Goal: Find specific page/section: Find specific page/section

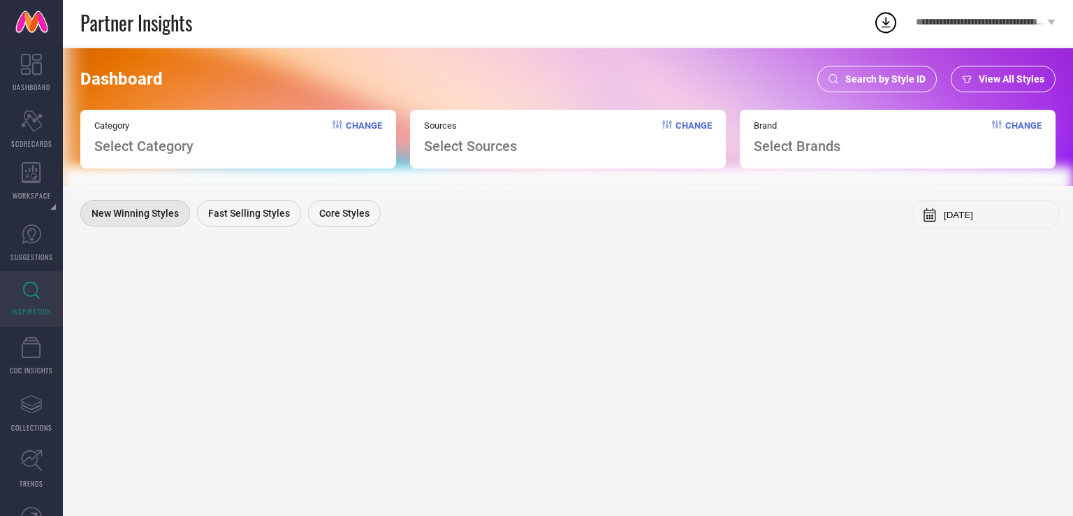
click at [867, 83] on span "Search by Style ID" at bounding box center [885, 78] width 80 height 11
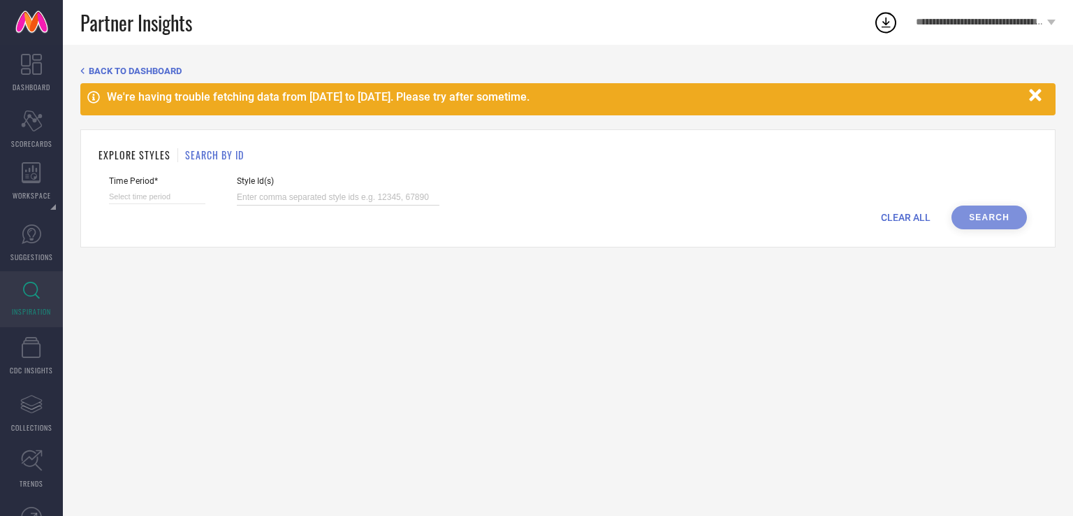
click at [313, 201] on input at bounding box center [338, 197] width 203 height 16
paste input "25724940 26332454 2363527 3081630 25725050 12920134 25725014 26387870 2290975 1…"
type input "25724940 26332454 2363527 3081630 25725050 12920134 25725014 26387870 2290975 1…"
select select "8"
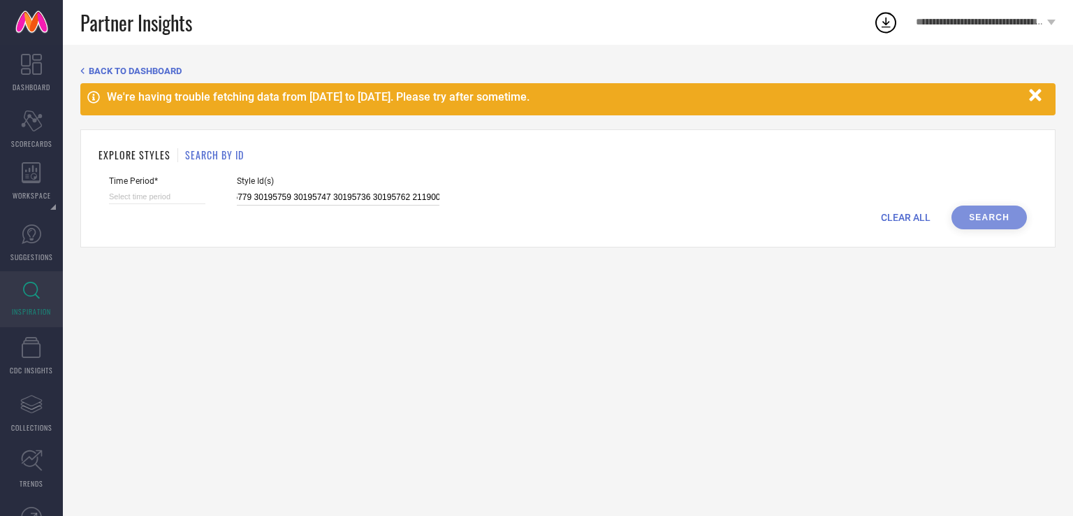
select select "2025"
select select "9"
select select "2025"
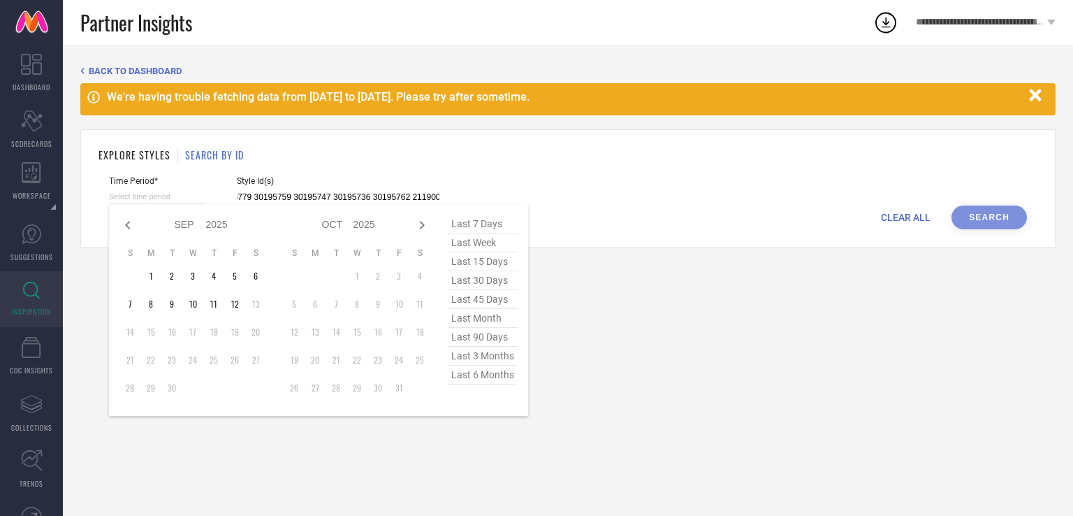
click at [147, 193] on input at bounding box center [157, 196] width 96 height 15
type input "25724940 26332454 2363527 3081630 25725050 12920134 25725014 26387870 2290975 1…"
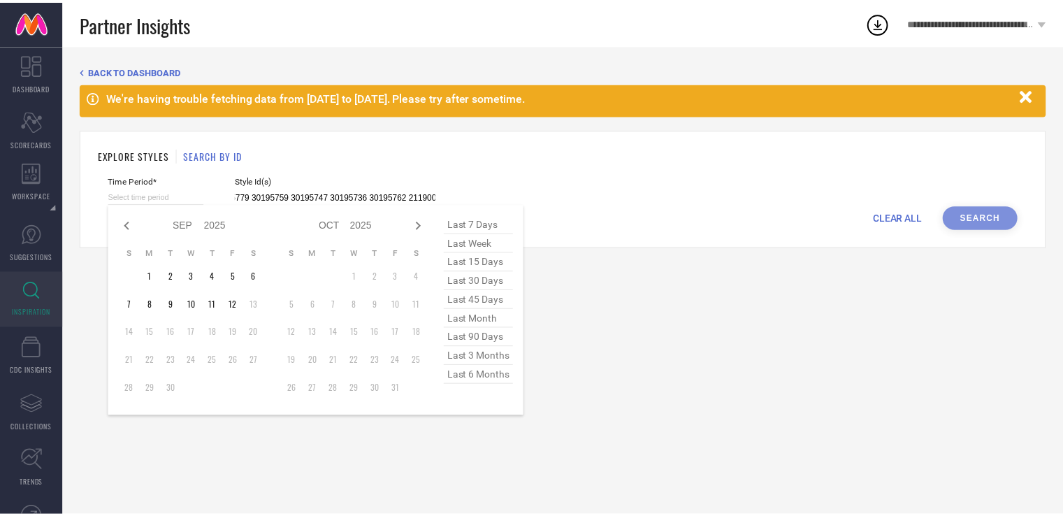
scroll to position [0, 0]
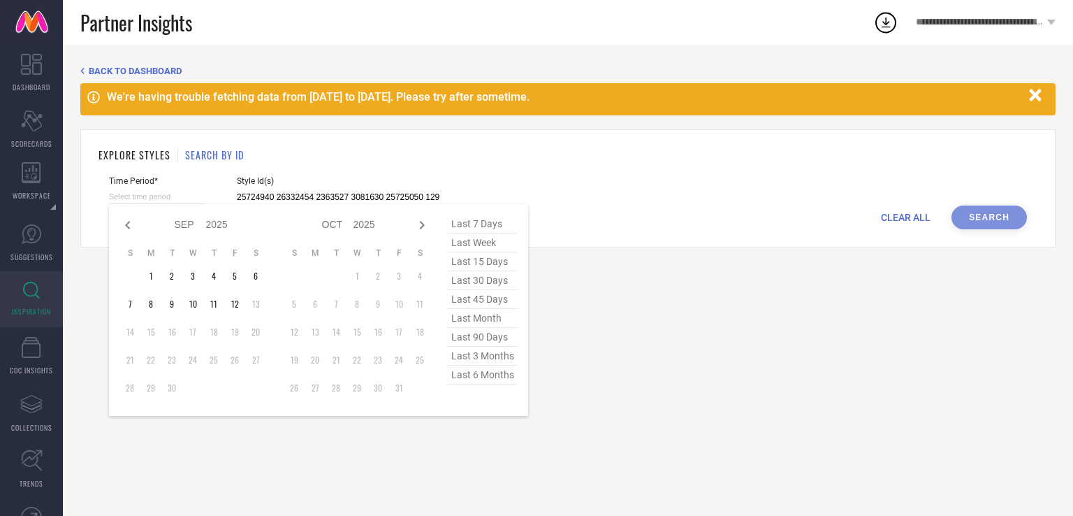
click at [489, 371] on span "last 6 months" at bounding box center [483, 374] width 70 height 19
type input "[DATE] to [DATE]"
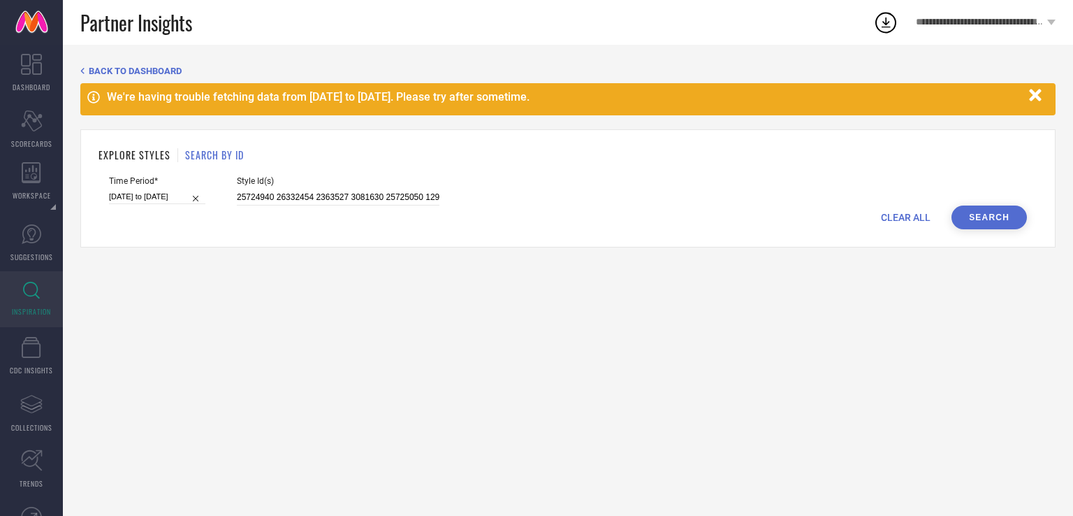
click at [1001, 207] on button "Search" at bounding box center [989, 217] width 75 height 24
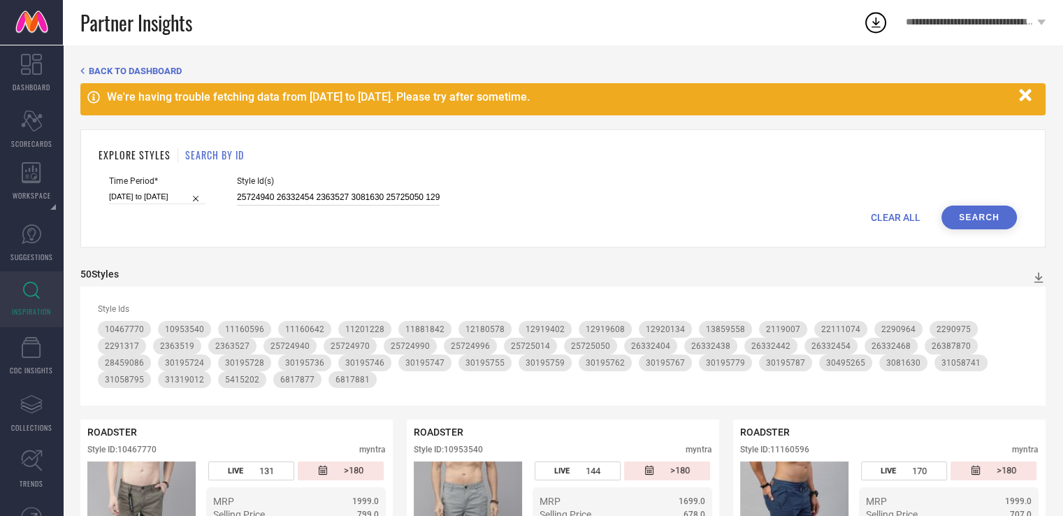
click at [303, 203] on input "25724940 26332454 2363527 3081630 25725050 12920134 25725014 26387870 2290975 1…" at bounding box center [338, 197] width 203 height 16
paste input "14638034 7243639 13032150 22578402 18094540 8903579 22578398 22467568 13866590 …"
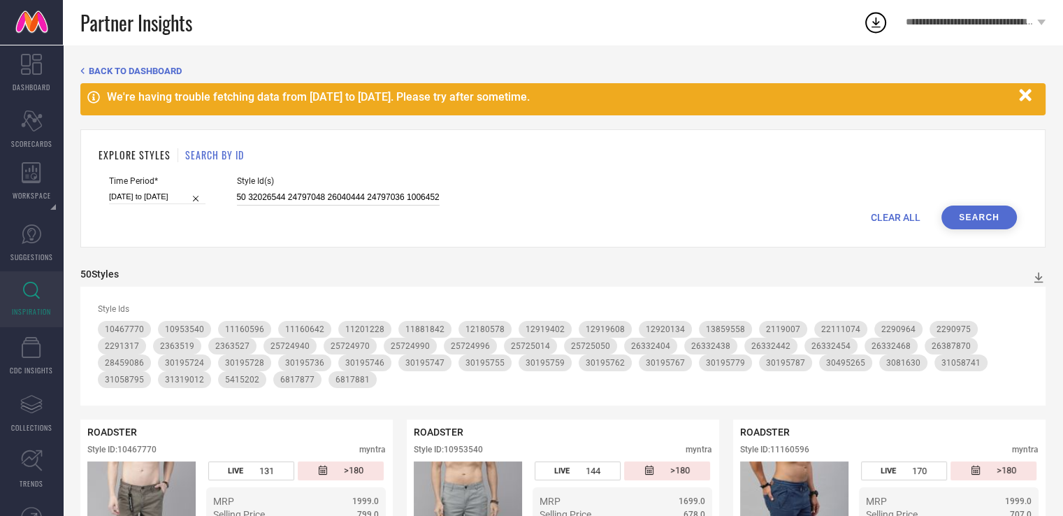
type input "14638034 7243639 13032150 22578402 18094540 8903579 22578398 22467568 13866590 …"
click at [989, 228] on button "Search" at bounding box center [978, 217] width 75 height 24
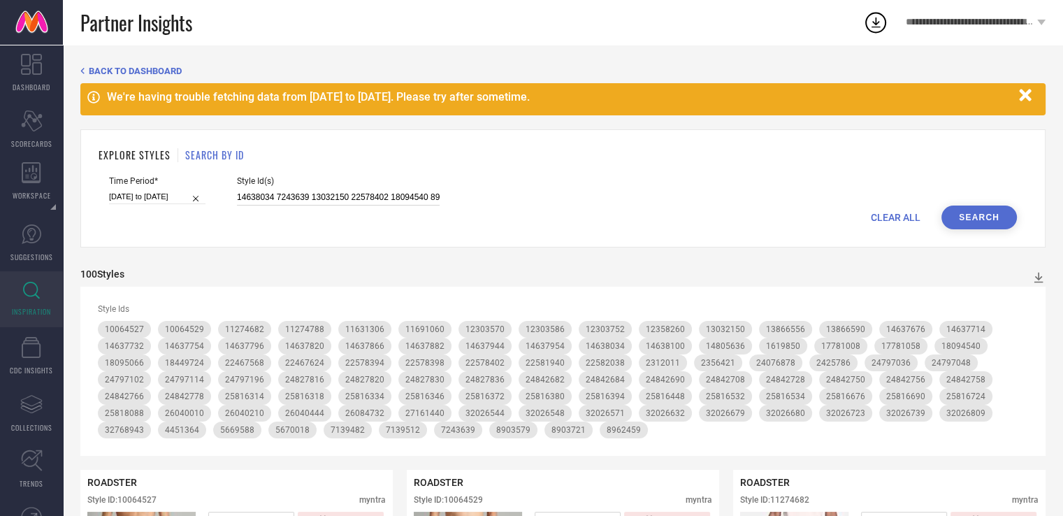
click at [321, 201] on input "14638034 7243639 13032150 22578402 18094540 8903579 22578398 22467568 13866590 …" at bounding box center [338, 197] width 203 height 16
paste input "32026632 32026809 32026680 32026739 32026723 32026679 32768943 32026571 3202654…"
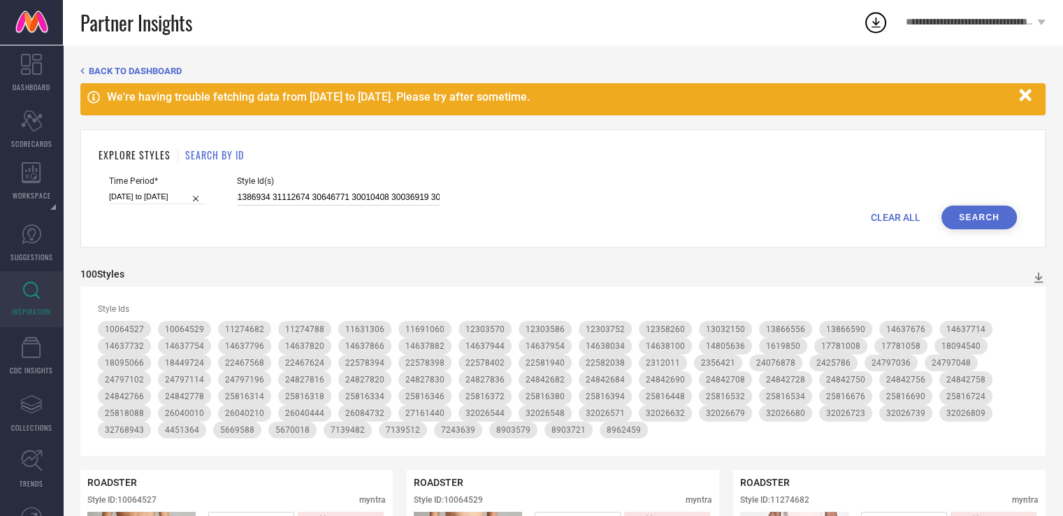
type input "32026632 32026809 32026680 32026739 32026723 32026679 32768943 32026571 3202654…"
click at [1001, 217] on button "Search" at bounding box center [978, 217] width 75 height 24
